Goal: Transaction & Acquisition: Subscribe to service/newsletter

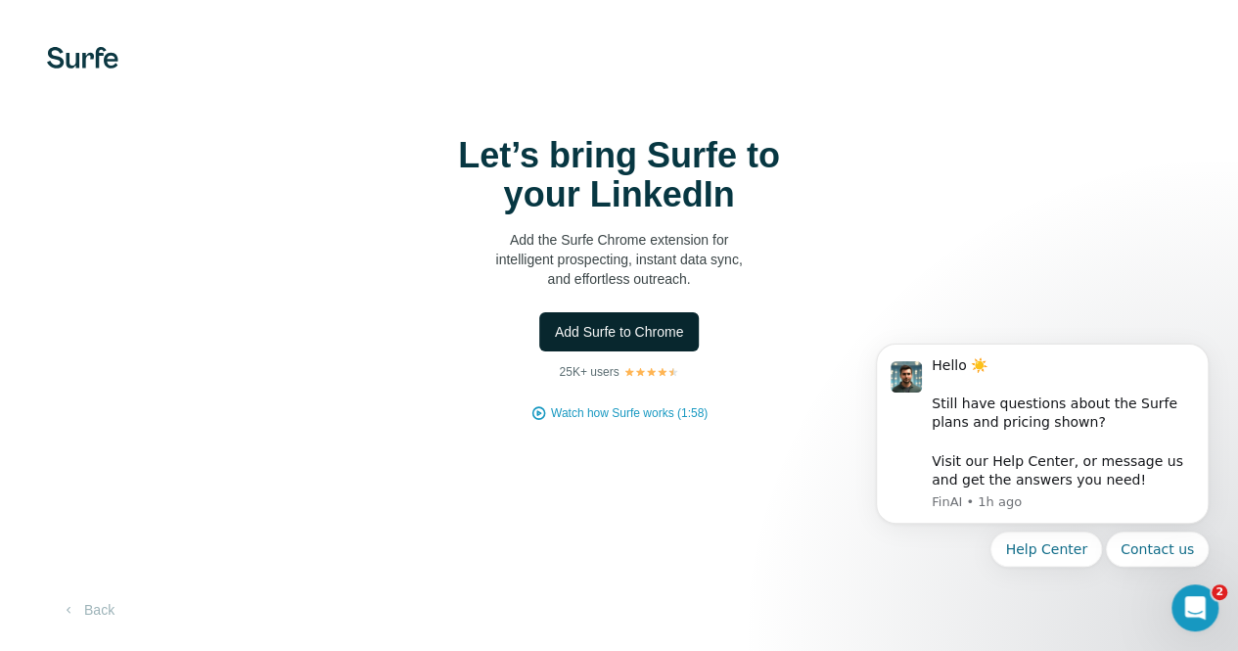
click at [555, 342] on span "Add Surfe to Chrome" at bounding box center [619, 332] width 129 height 20
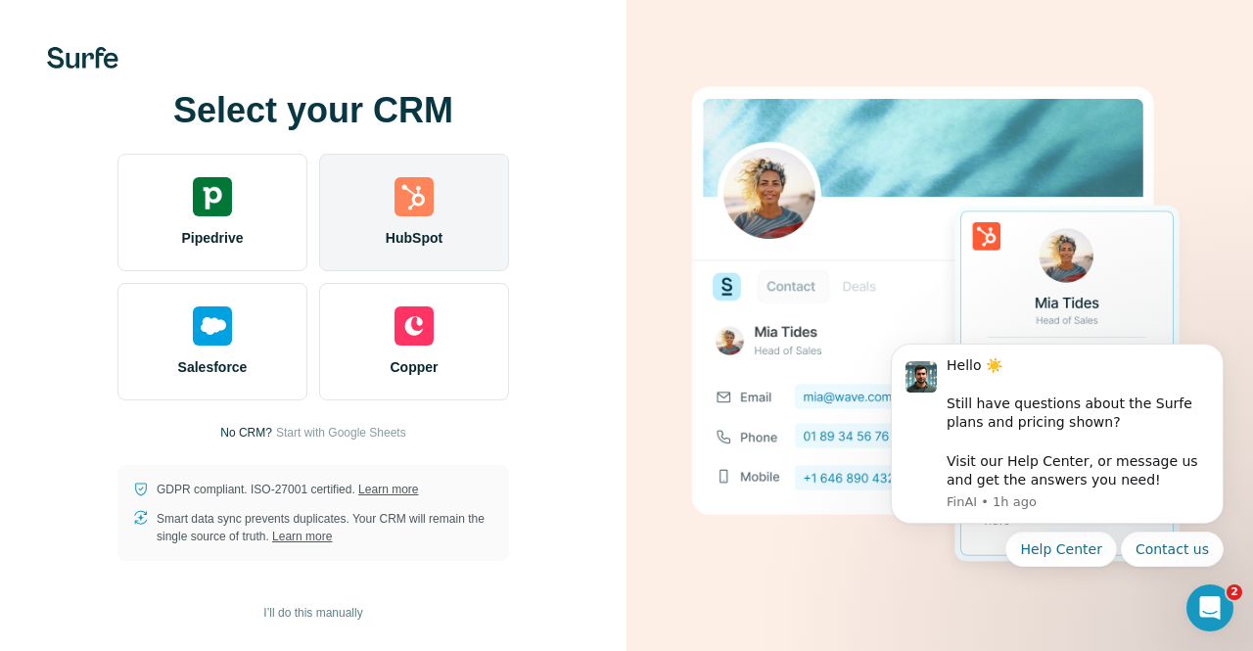
click at [399, 193] on img at bounding box center [414, 196] width 39 height 39
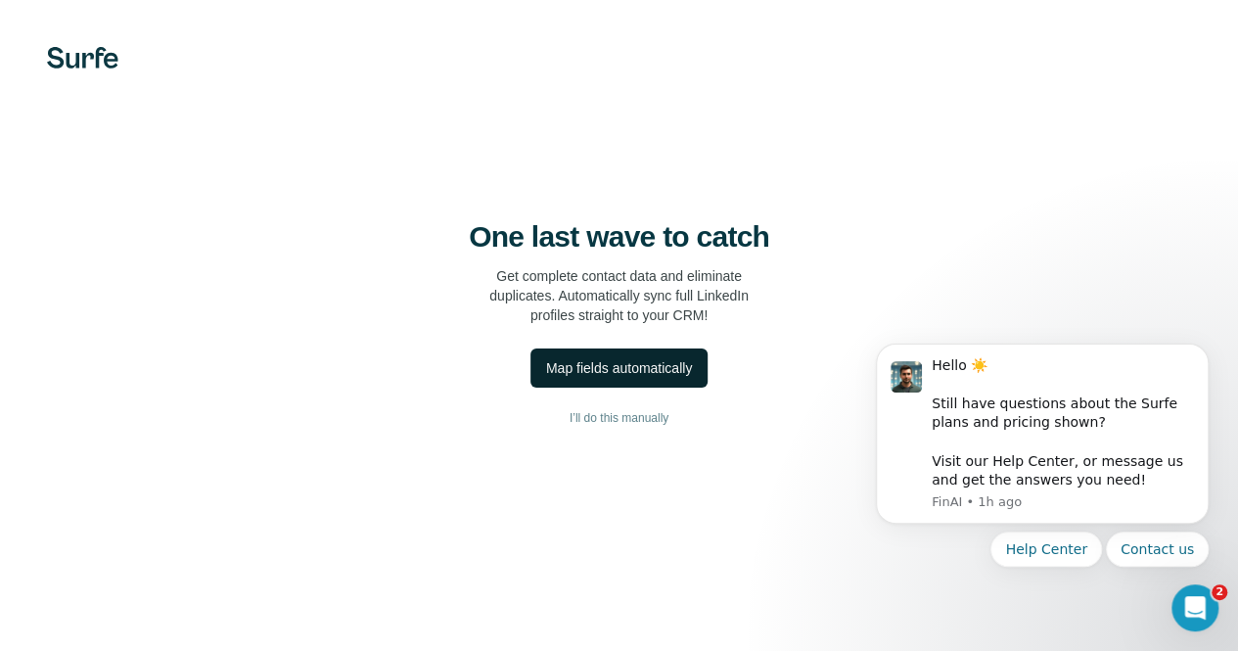
click at [546, 373] on div "Map fields automatically" at bounding box center [619, 368] width 146 height 20
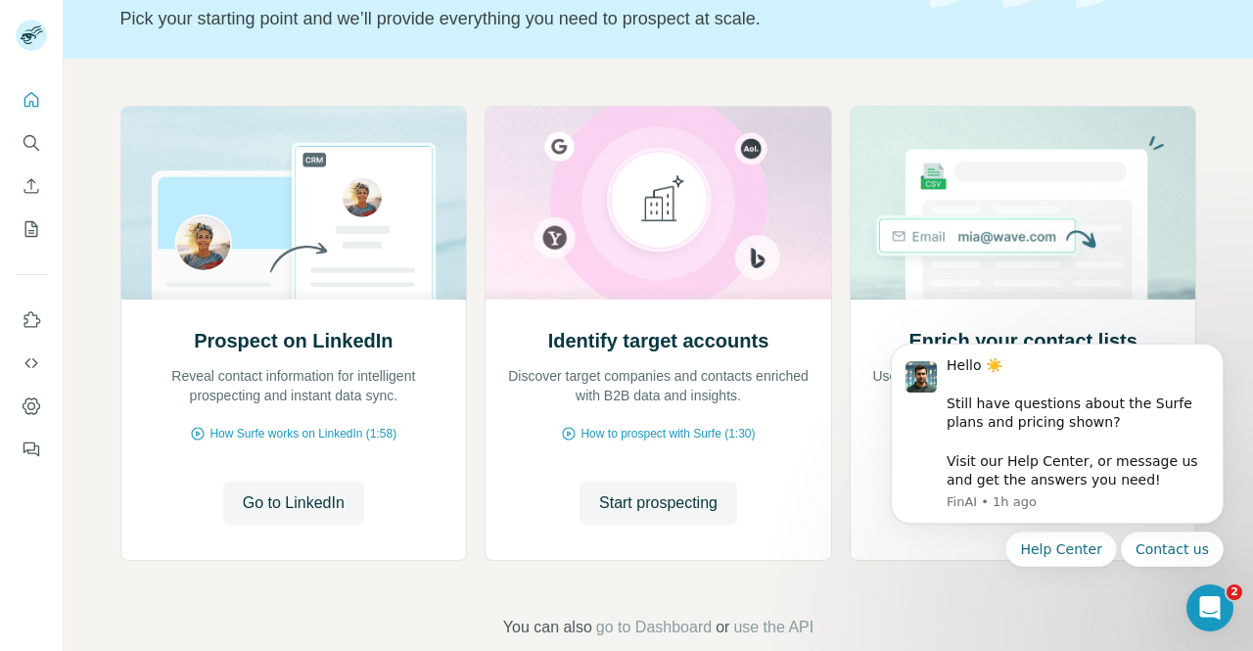
scroll to position [172, 0]
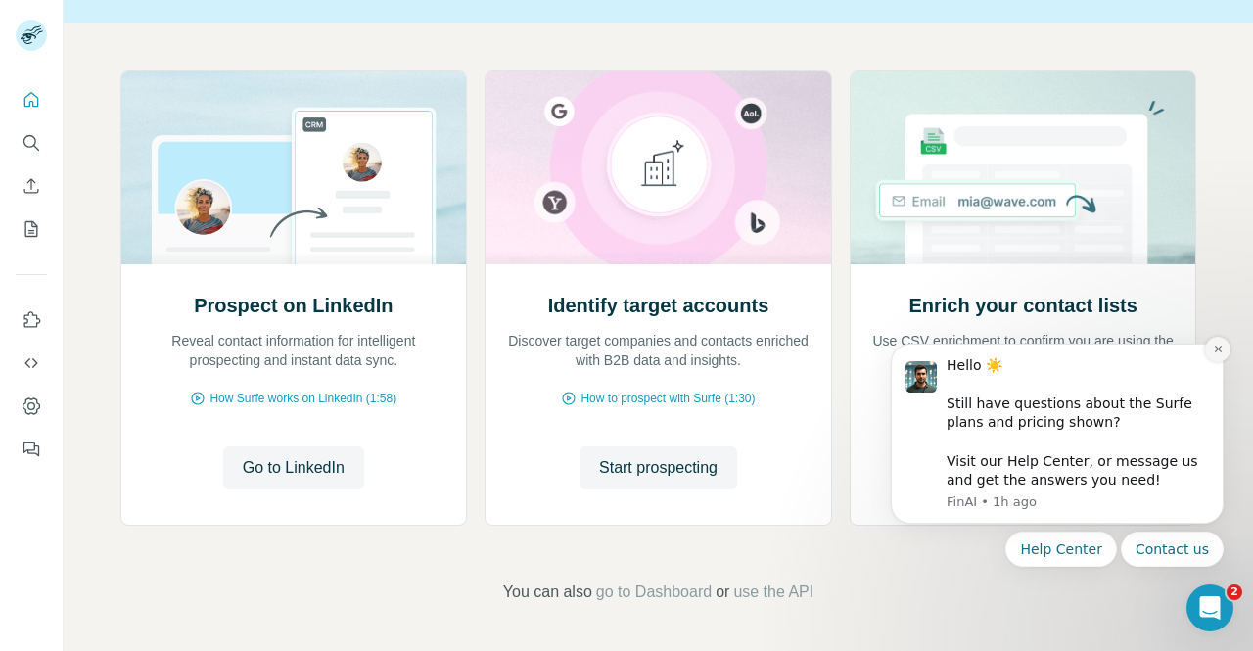
click at [1216, 350] on icon "Dismiss notification" at bounding box center [1218, 349] width 11 height 11
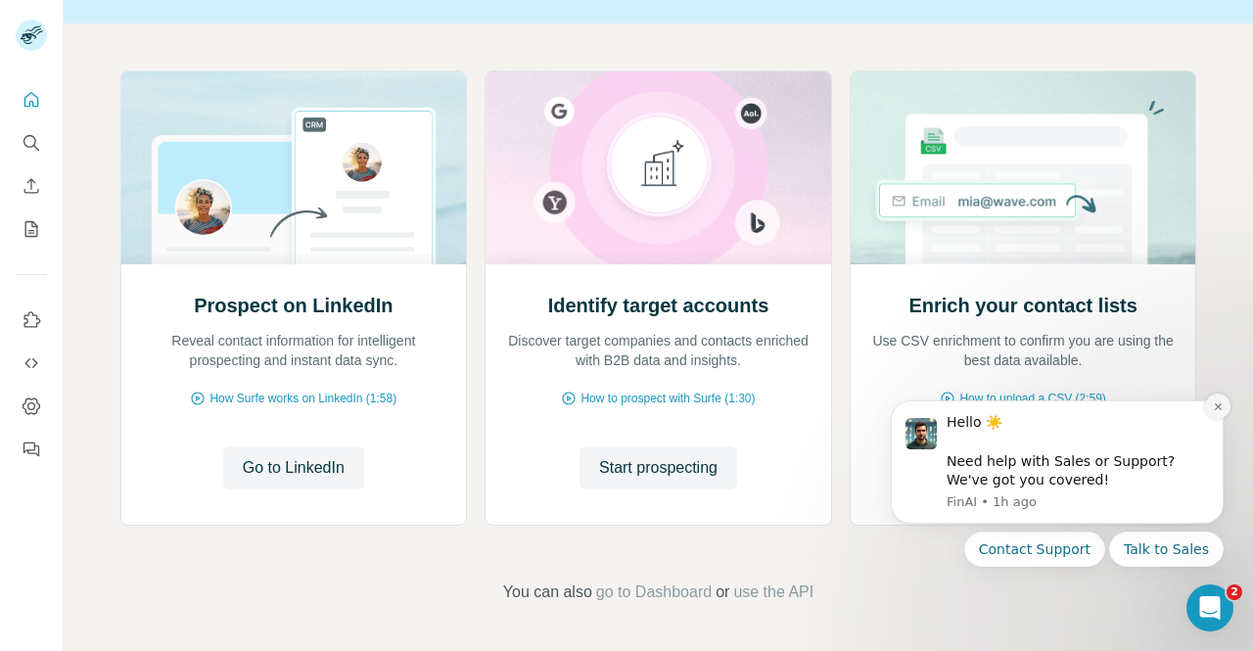
click at [1223, 410] on icon "Dismiss notification" at bounding box center [1218, 406] width 11 height 11
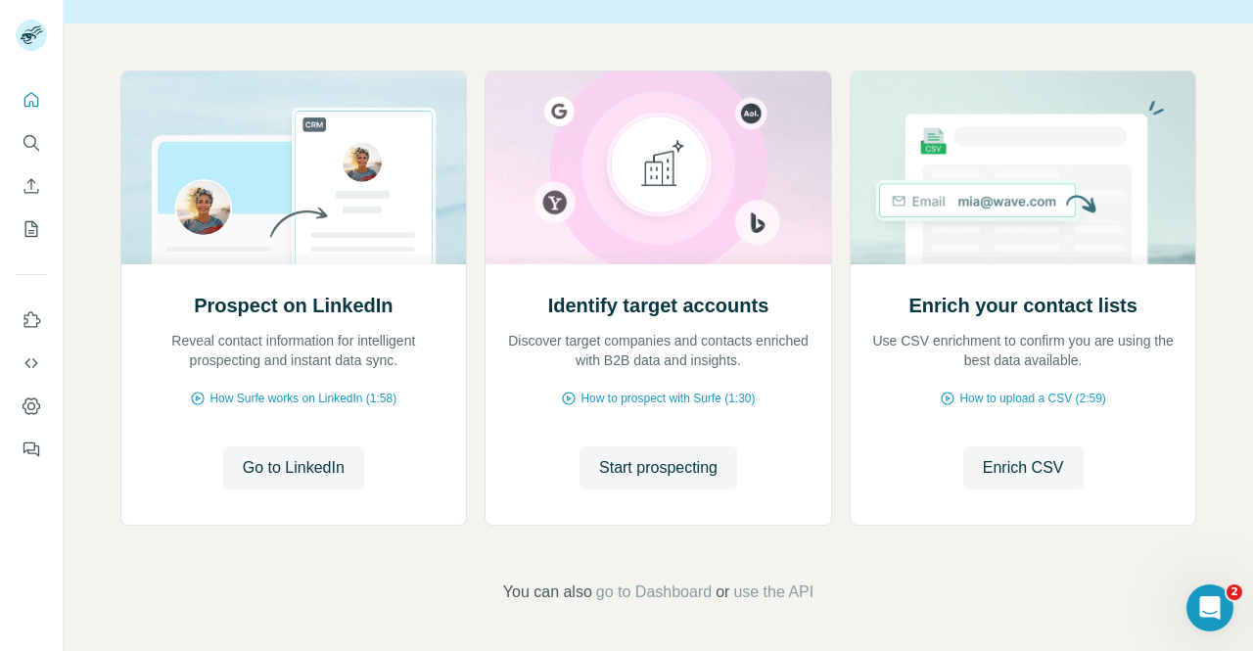
click at [611, 551] on div "Prospect on LinkedIn Reveal contact information for intelligent prospecting and…" at bounding box center [658, 337] width 1189 height 628
